Goal: Complete application form

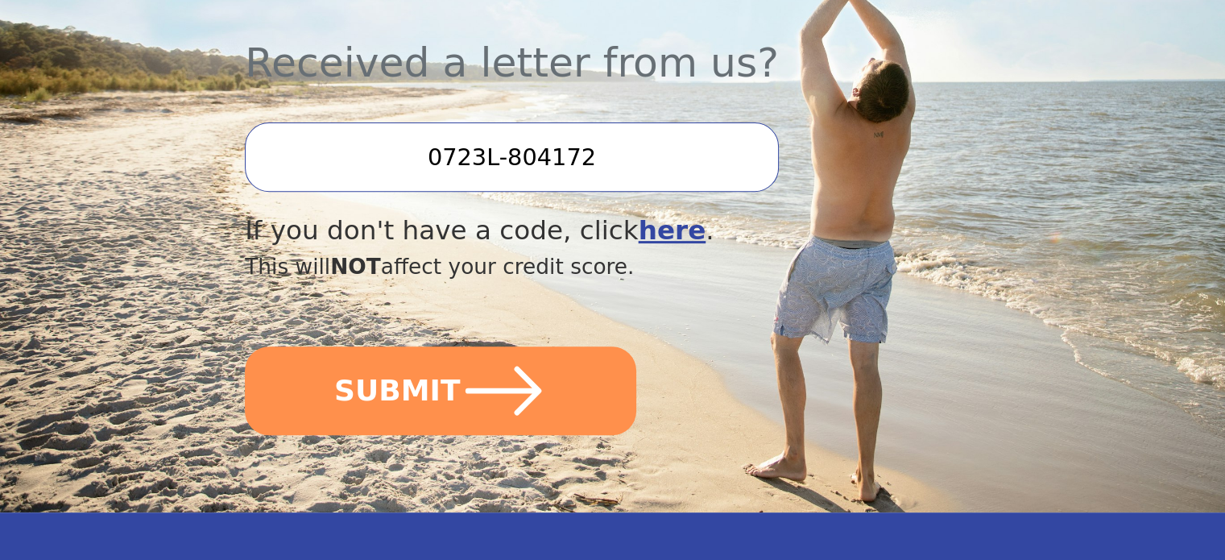
scroll to position [645, 0]
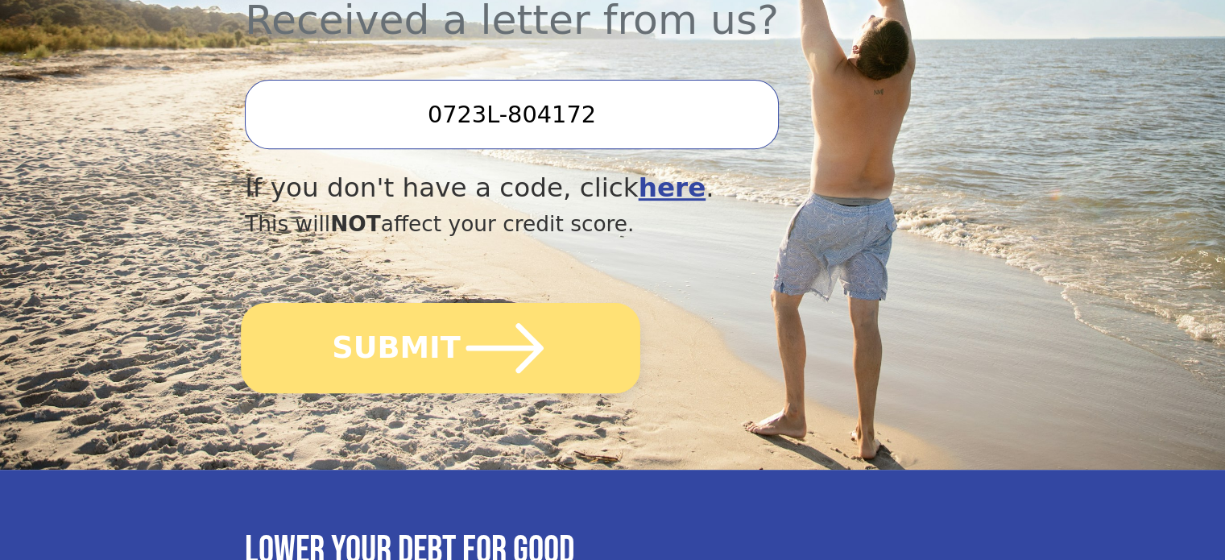
click at [474, 309] on icon "submit" at bounding box center [505, 348] width 89 height 89
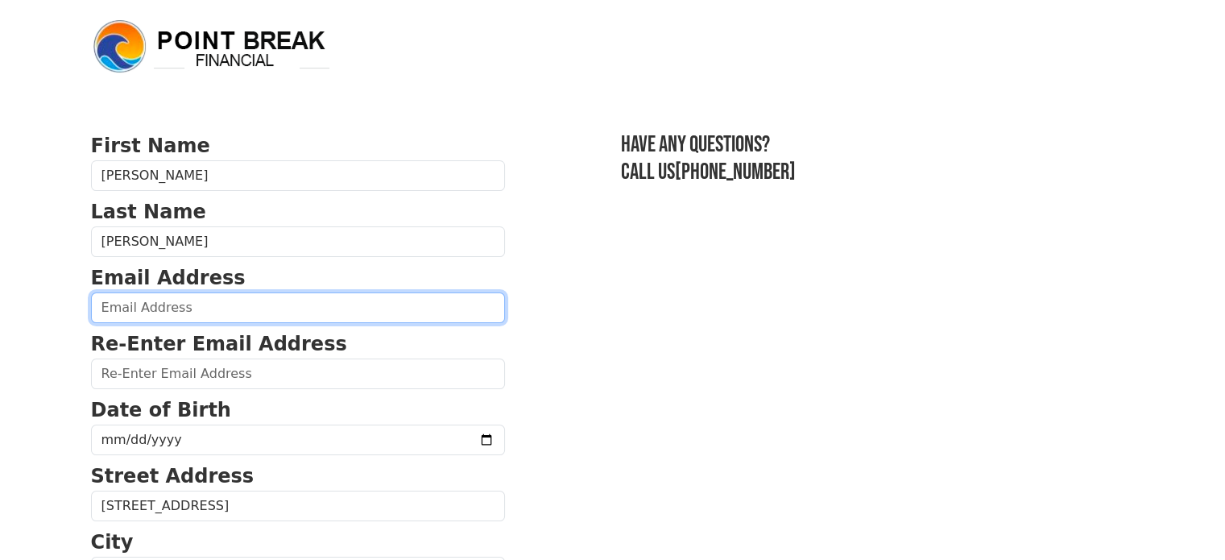
click at [246, 304] on input "email" at bounding box center [298, 307] width 414 height 31
type input "[EMAIL_ADDRESS][DOMAIN_NAME]"
type input "amrobles115@gmail.com"
type input "(484) 560-8967"
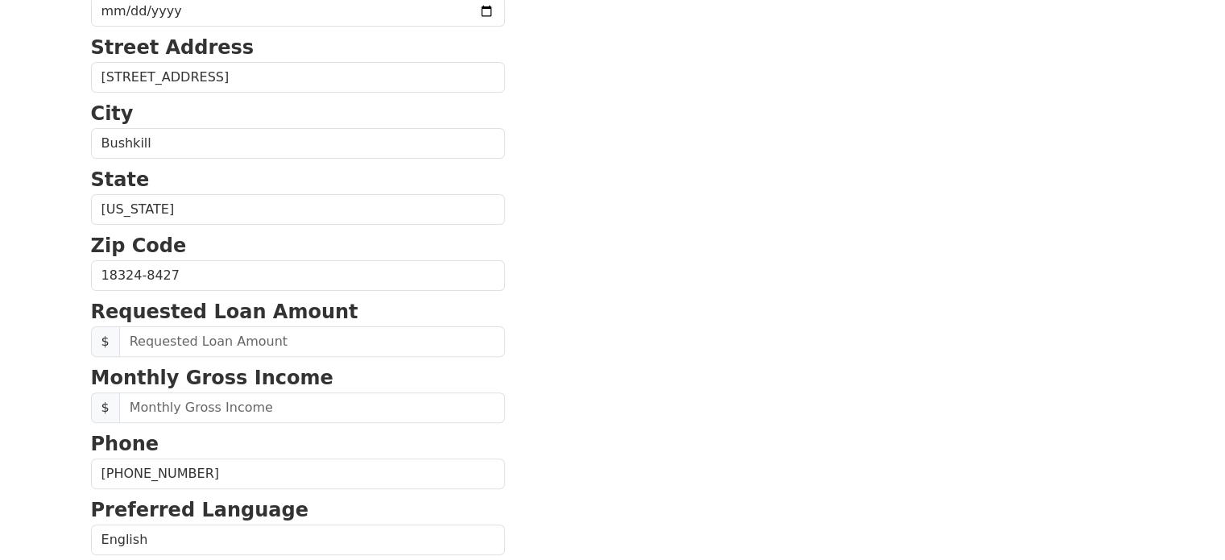
scroll to position [458, 0]
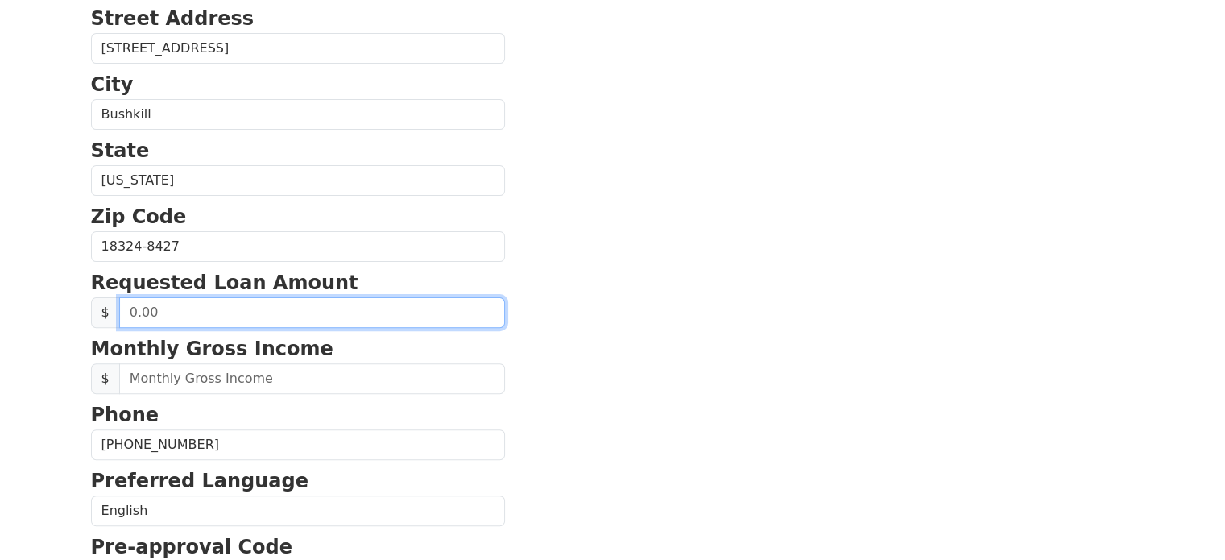
click at [298, 303] on input "text" at bounding box center [312, 312] width 386 height 31
type input "30,000.00"
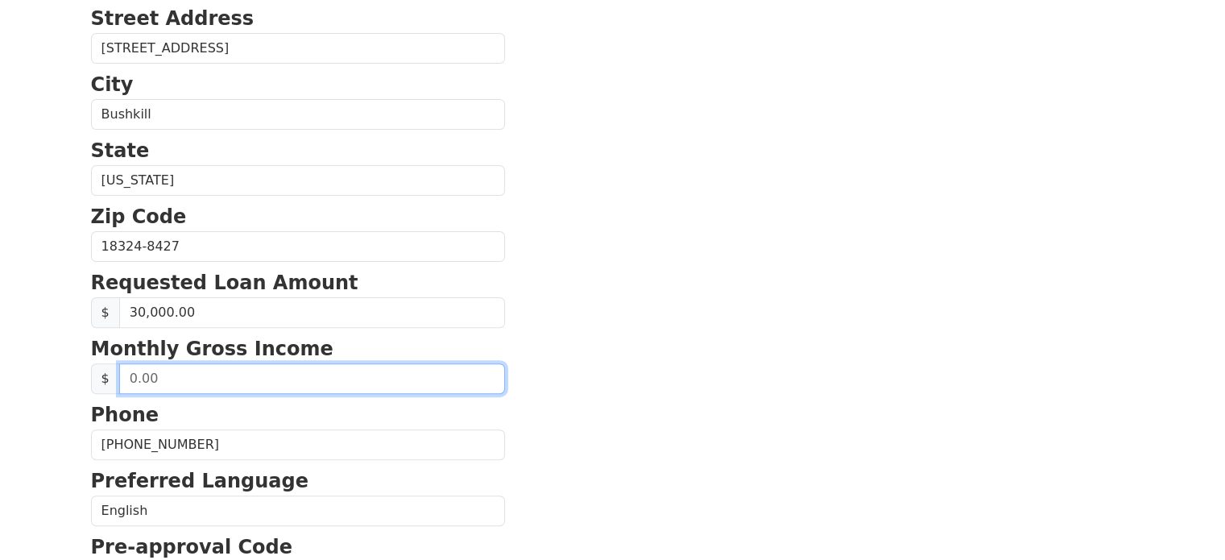
click at [277, 375] on input "text" at bounding box center [312, 378] width 386 height 31
type input "4,500.00"
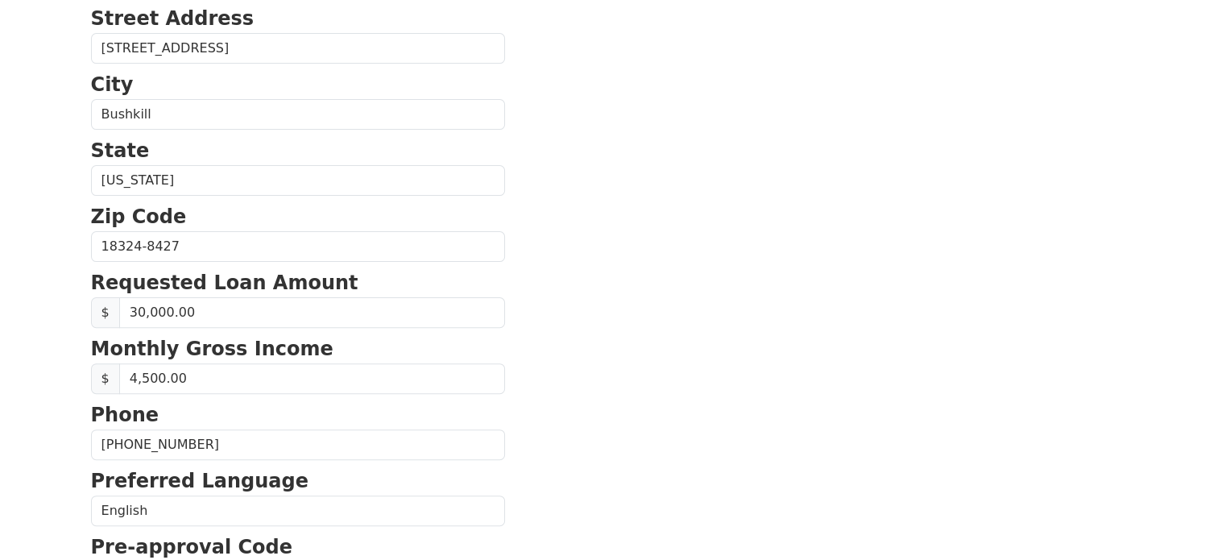
click at [646, 319] on section "First Name Antoinette Last Name Robles Email Address amrobles115@gmail.com Re-E…" at bounding box center [613, 248] width 1044 height 1149
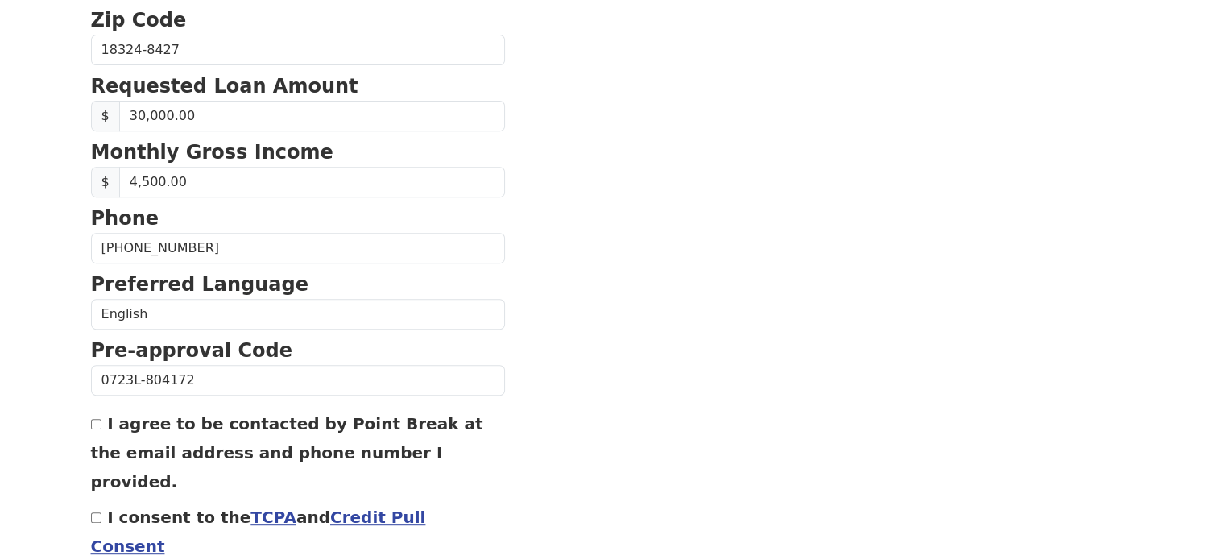
scroll to position [699, 0]
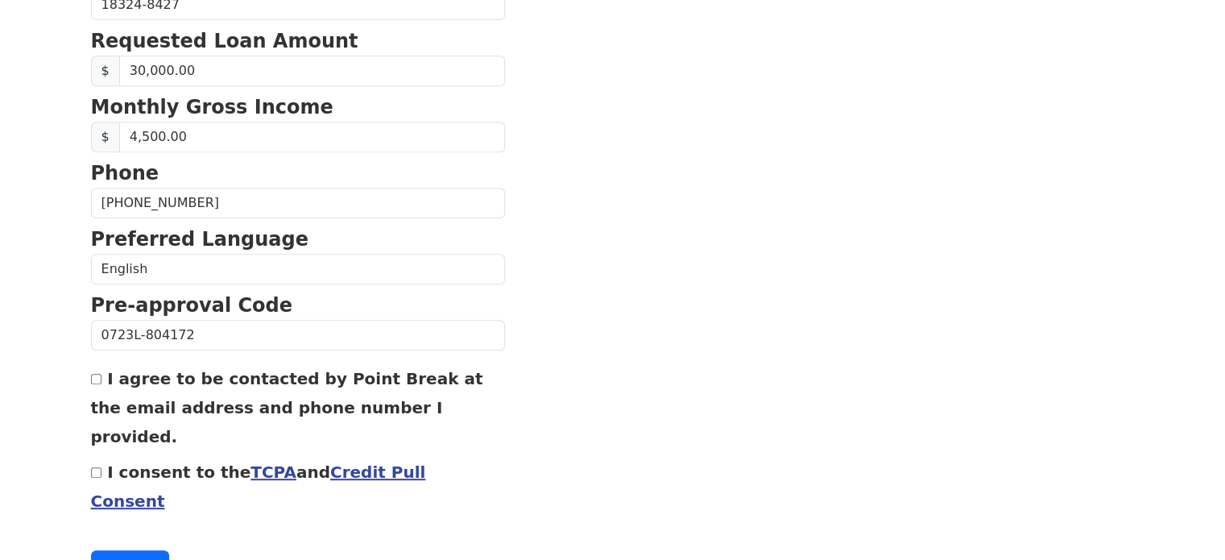
click at [97, 374] on input "I agree to be contacted by Point Break at the email address and phone number I …" at bounding box center [96, 379] width 10 height 10
checkbox input "true"
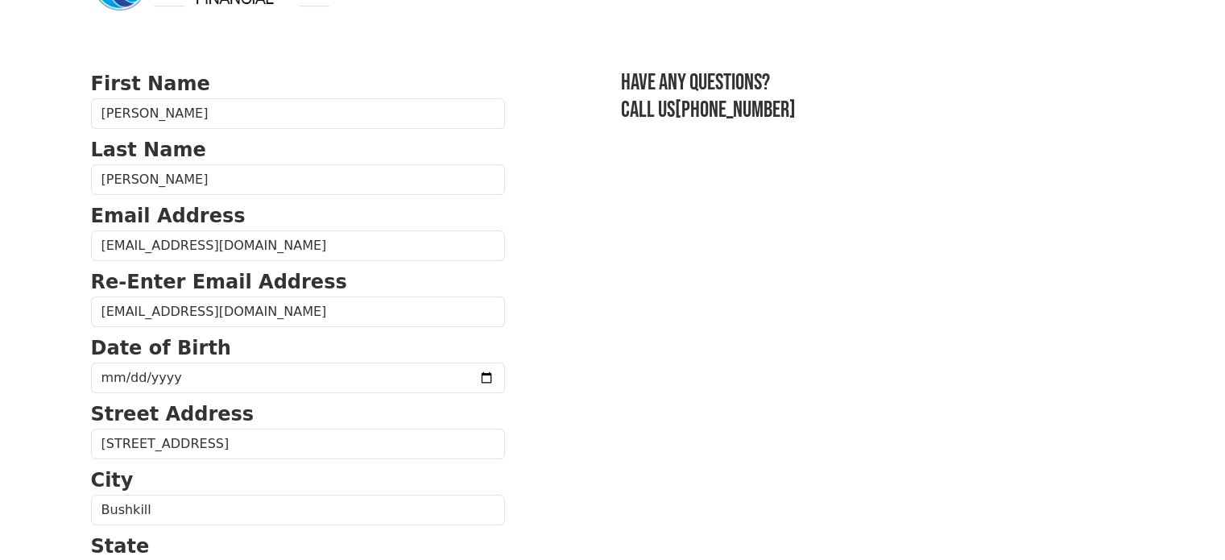
scroll to position [0, 0]
